Goal: Find specific page/section: Find specific page/section

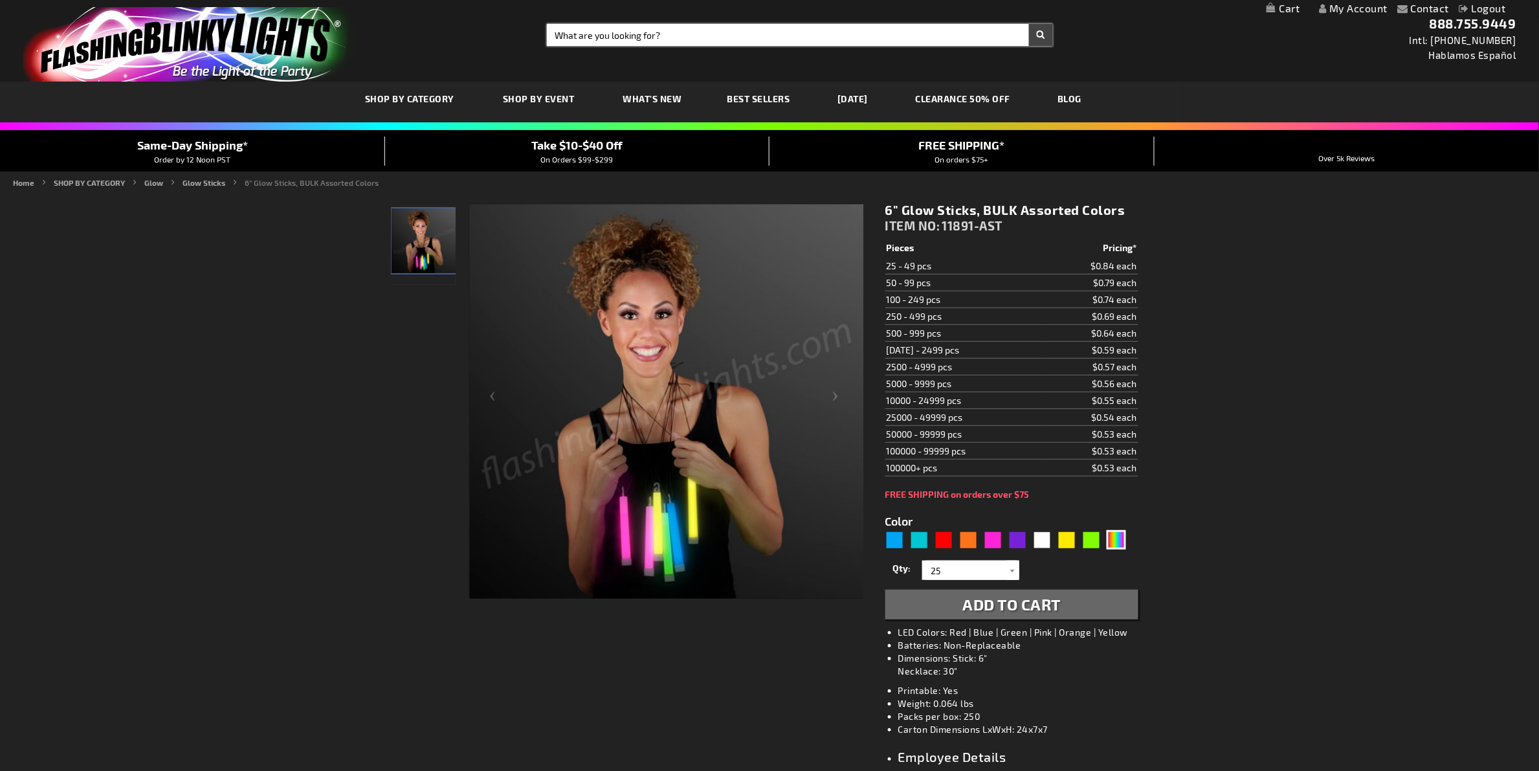
click at [610, 32] on input "Search" at bounding box center [800, 35] width 506 height 22
paste input "12390-WT"
type input "12390-WT"
click at [1029, 24] on button "Search" at bounding box center [1041, 35] width 24 height 22
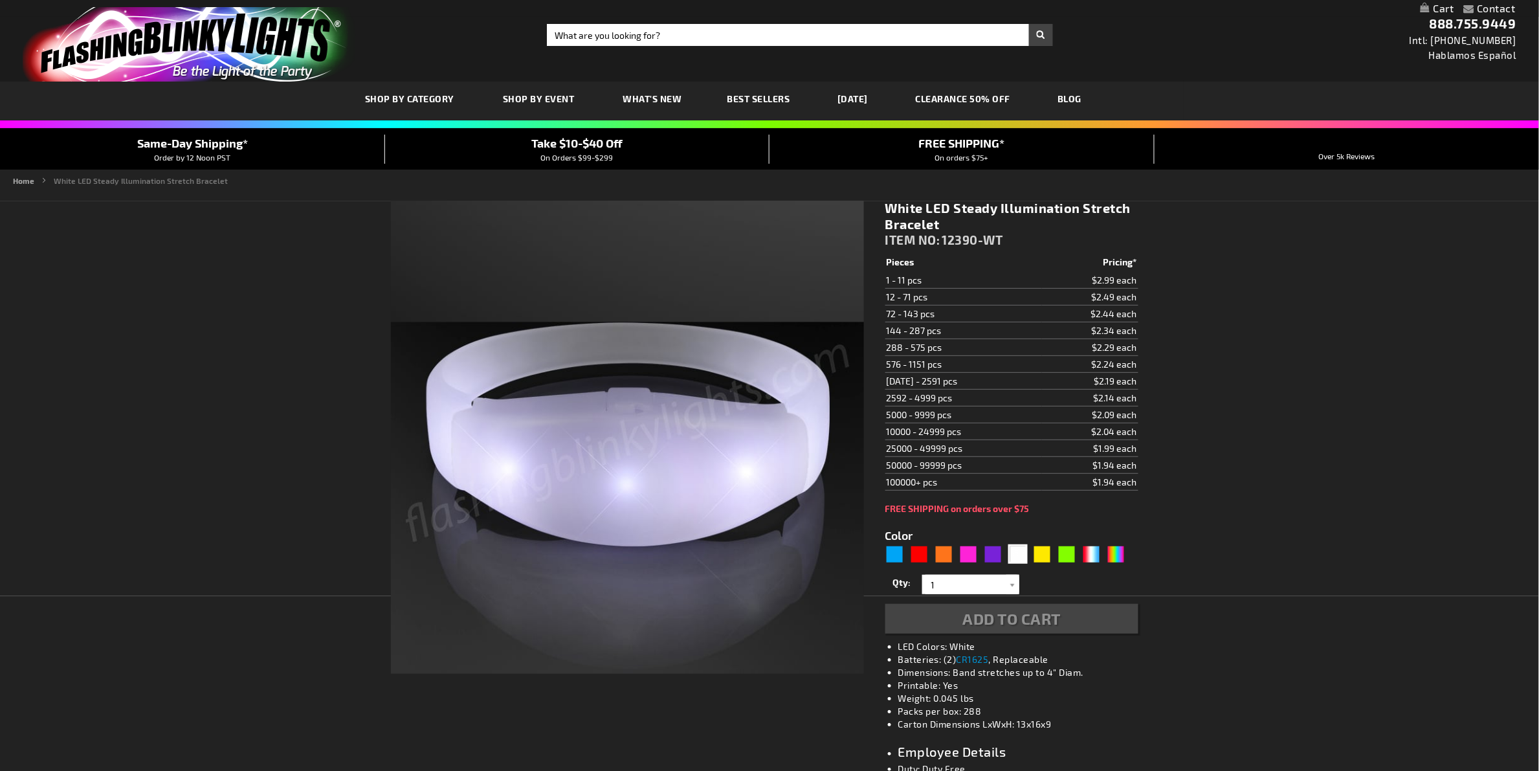
type input "5646"
